Goal: Task Accomplishment & Management: Use online tool/utility

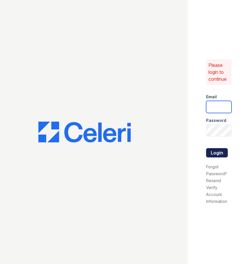
type input "[EMAIL_ADDRESS][DOMAIN_NAME]"
click at [221, 155] on button "Login" at bounding box center [217, 152] width 22 height 9
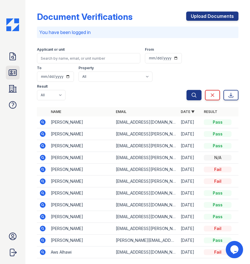
click at [15, 74] on icon at bounding box center [12, 73] width 7 height 6
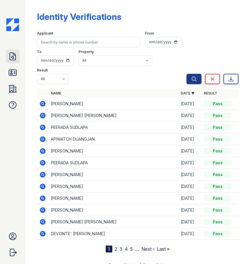
click at [12, 57] on icon at bounding box center [13, 56] width 6 height 7
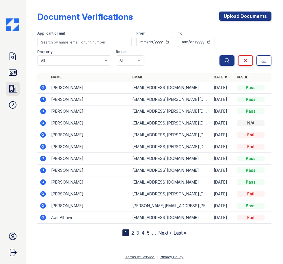
click at [13, 87] on icon at bounding box center [12, 88] width 9 height 9
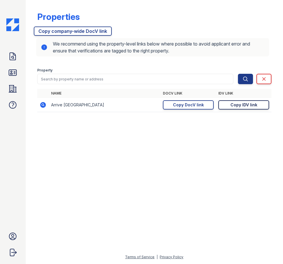
click at [249, 105] on link "Copy IDV link Copy link" at bounding box center [243, 104] width 51 height 9
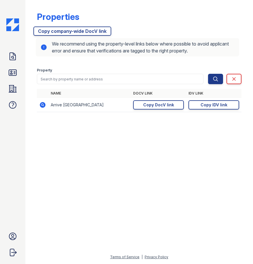
click at [126, 150] on div at bounding box center [139, 190] width 209 height 127
